Goal: Task Accomplishment & Management: Manage account settings

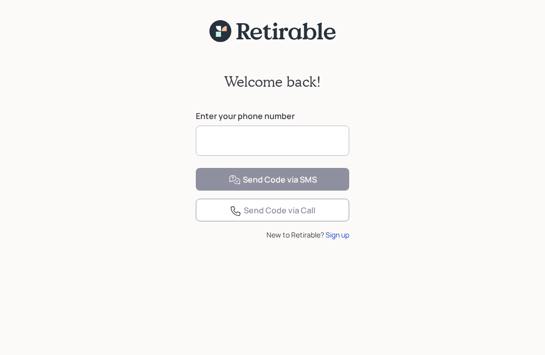
click at [242, 132] on input at bounding box center [272, 141] width 153 height 30
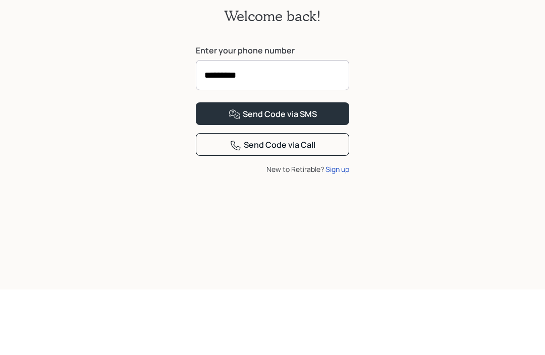
type input "**********"
click at [272, 168] on button "Send Code via SMS" at bounding box center [272, 179] width 153 height 23
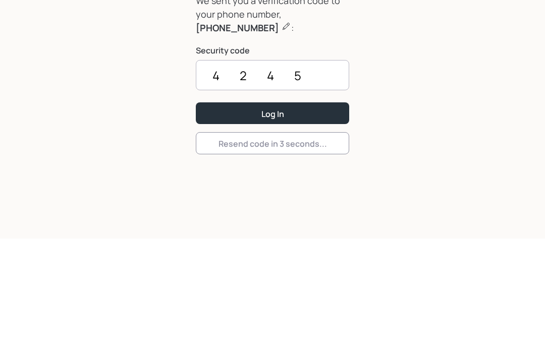
type input "4245"
click at [276, 225] on div "Log In" at bounding box center [272, 230] width 23 height 11
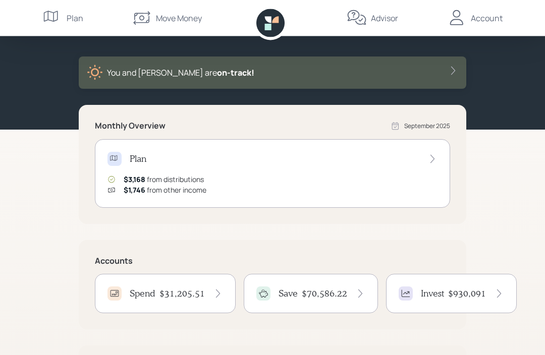
scroll to position [41, 0]
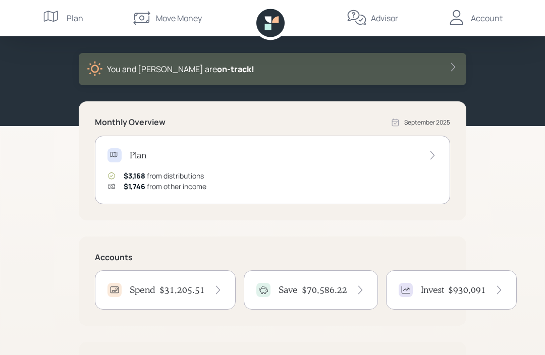
click at [165, 290] on h4 "$31,205.51" at bounding box center [181, 290] width 45 height 11
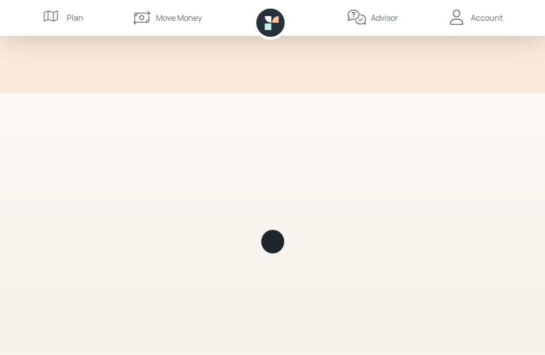
scroll to position [1, 0]
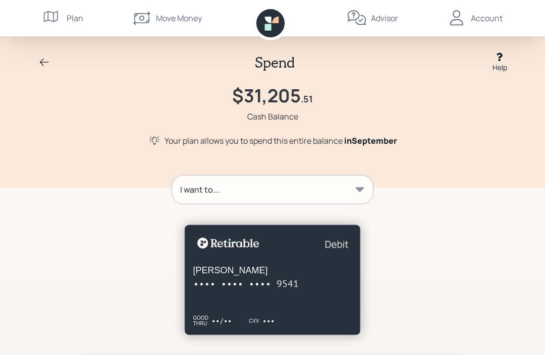
click at [363, 189] on icon at bounding box center [359, 190] width 10 height 10
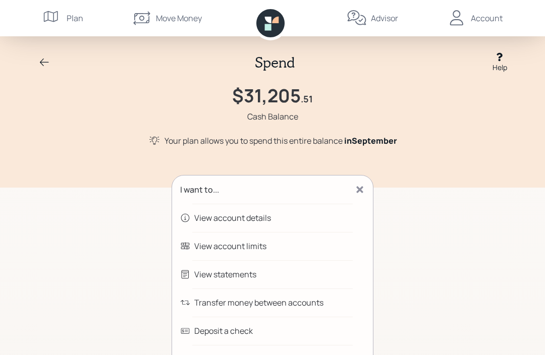
click at [38, 64] on icon at bounding box center [44, 62] width 12 height 12
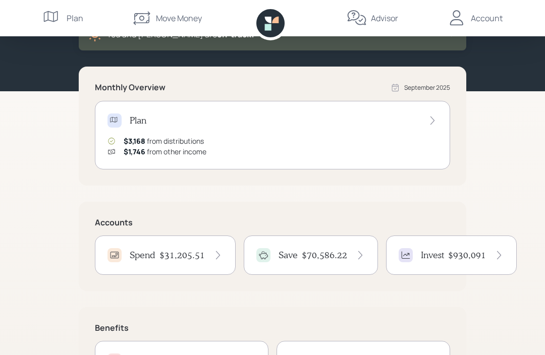
scroll to position [76, 0]
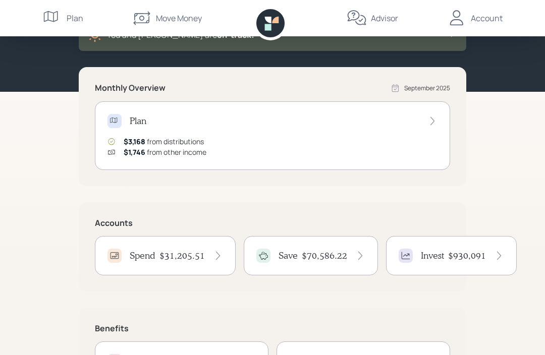
click at [175, 247] on div "Spend $31,205.51" at bounding box center [165, 255] width 141 height 39
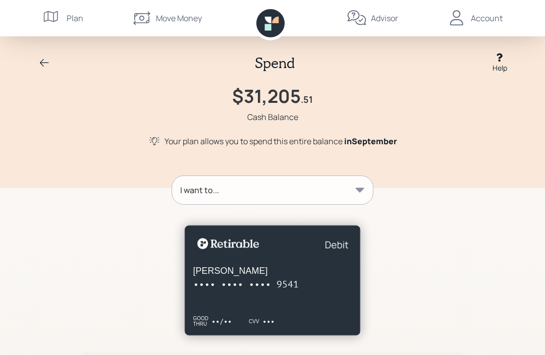
click at [176, 19] on div "Move Money" at bounding box center [179, 18] width 46 height 12
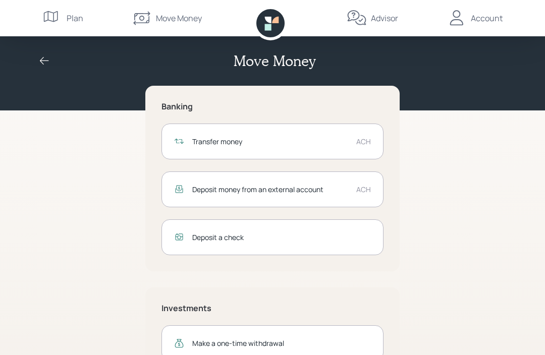
click at [250, 145] on div "Transfer money" at bounding box center [270, 141] width 156 height 11
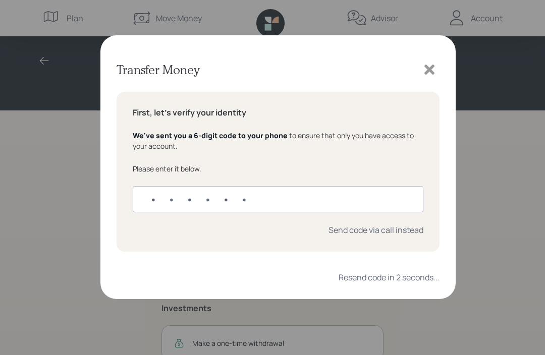
click at [158, 197] on input "text" at bounding box center [278, 199] width 290 height 26
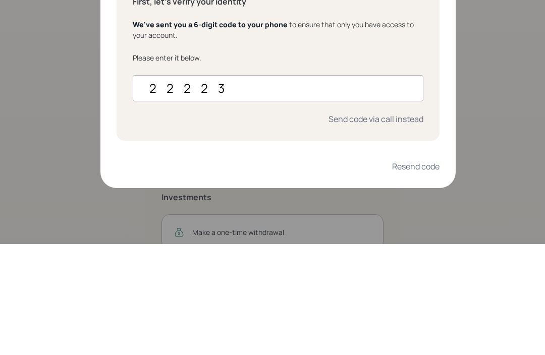
type input "222239"
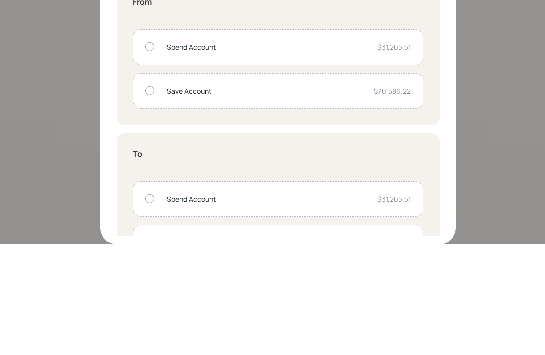
scroll to position [5, 0]
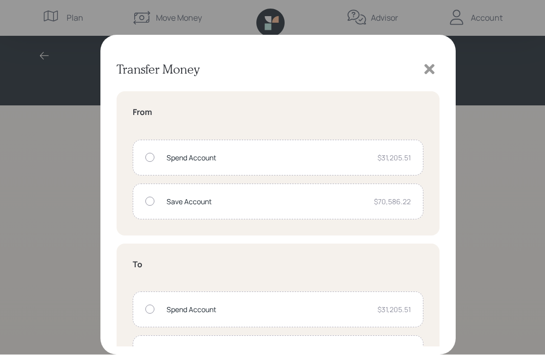
click at [205, 159] on div "Spend Account" at bounding box center [267, 158] width 203 height 11
radio input "true"
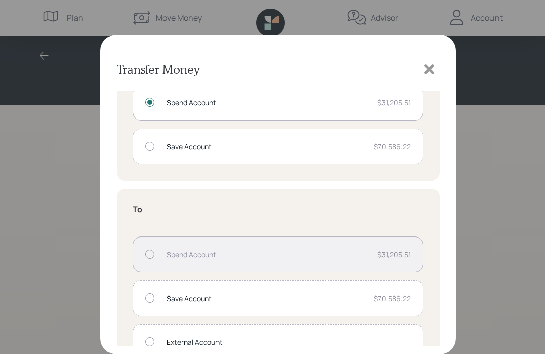
scroll to position [54, 0]
click at [194, 342] on div "External Account" at bounding box center [288, 343] width 244 height 11
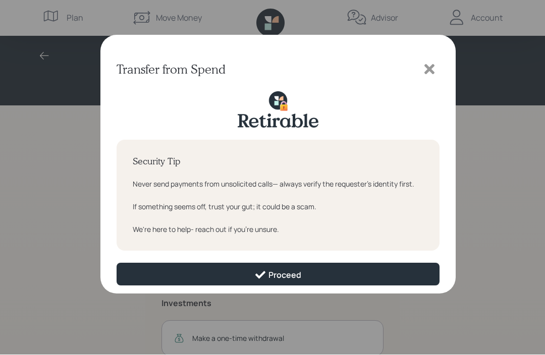
click at [281, 275] on div "Proceed" at bounding box center [277, 275] width 47 height 12
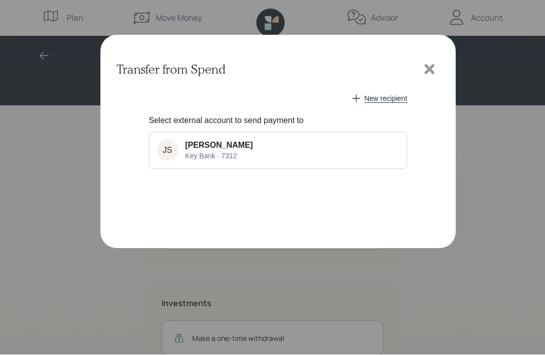
click at [224, 149] on span "[PERSON_NAME]" at bounding box center [219, 145] width 68 height 9
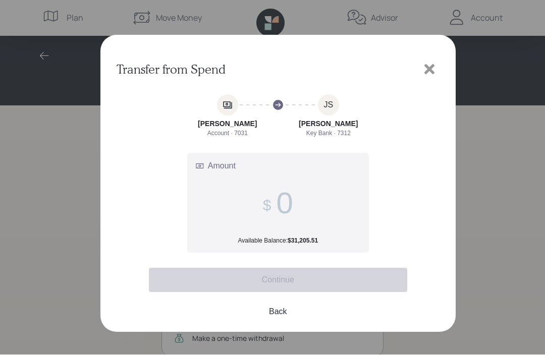
click at [273, 202] on span at bounding box center [278, 203] width 30 height 35
click at [276, 202] on input "Amount Available Balance: $31,205.51" at bounding box center [284, 203] width 17 height 35
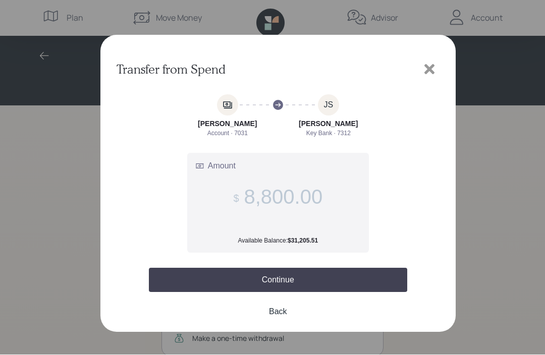
type input "8,800.00"
click at [281, 286] on button "Continue" at bounding box center [278, 280] width 258 height 24
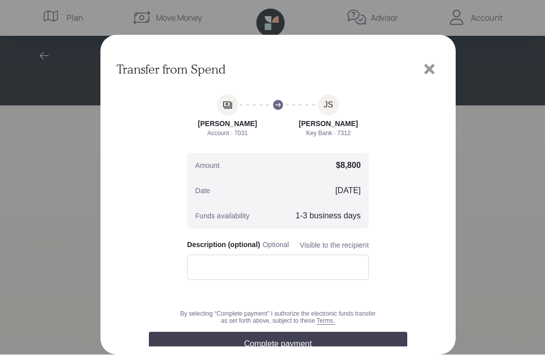
click at [286, 353] on button "Complete payment" at bounding box center [278, 344] width 258 height 24
